Goal: Check status

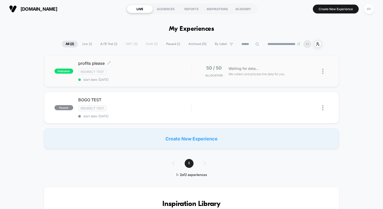
click at [133, 80] on span "start date: [DATE]" at bounding box center [134, 80] width 113 height 4
click at [179, 65] on span "profits please Click to edit experience details" at bounding box center [134, 63] width 113 height 5
